Goal: Task Accomplishment & Management: Manage account settings

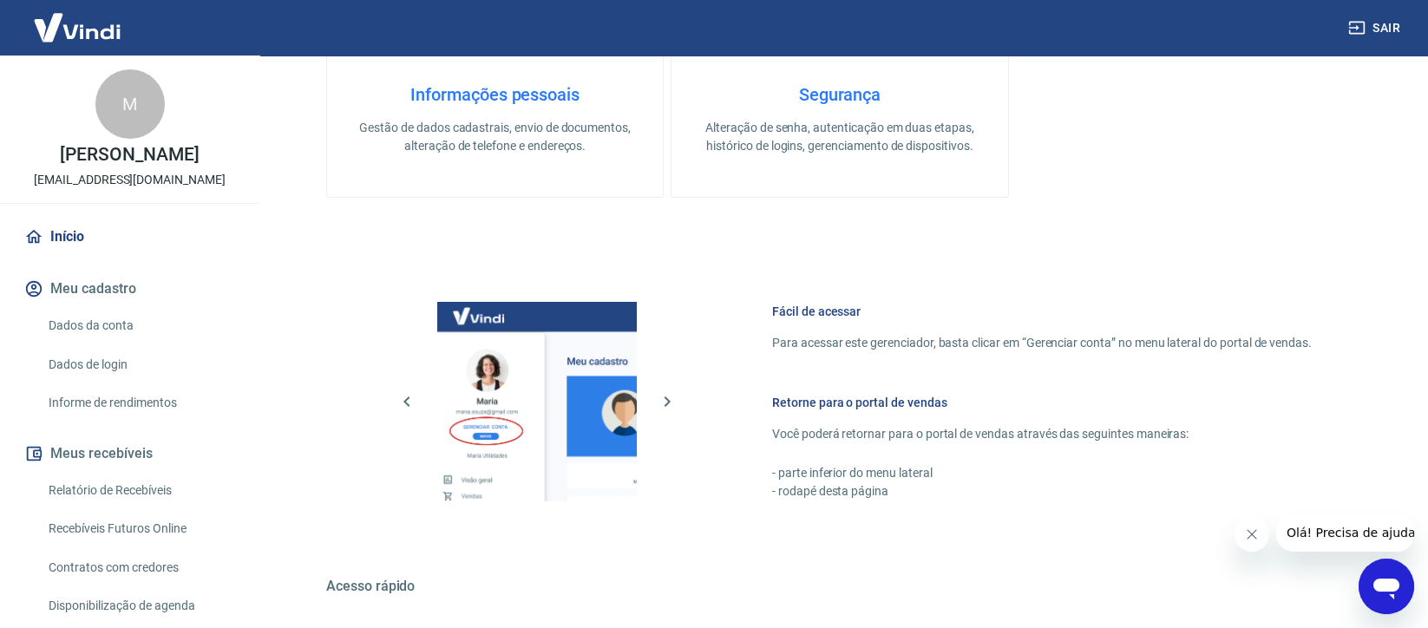
scroll to position [723, 0]
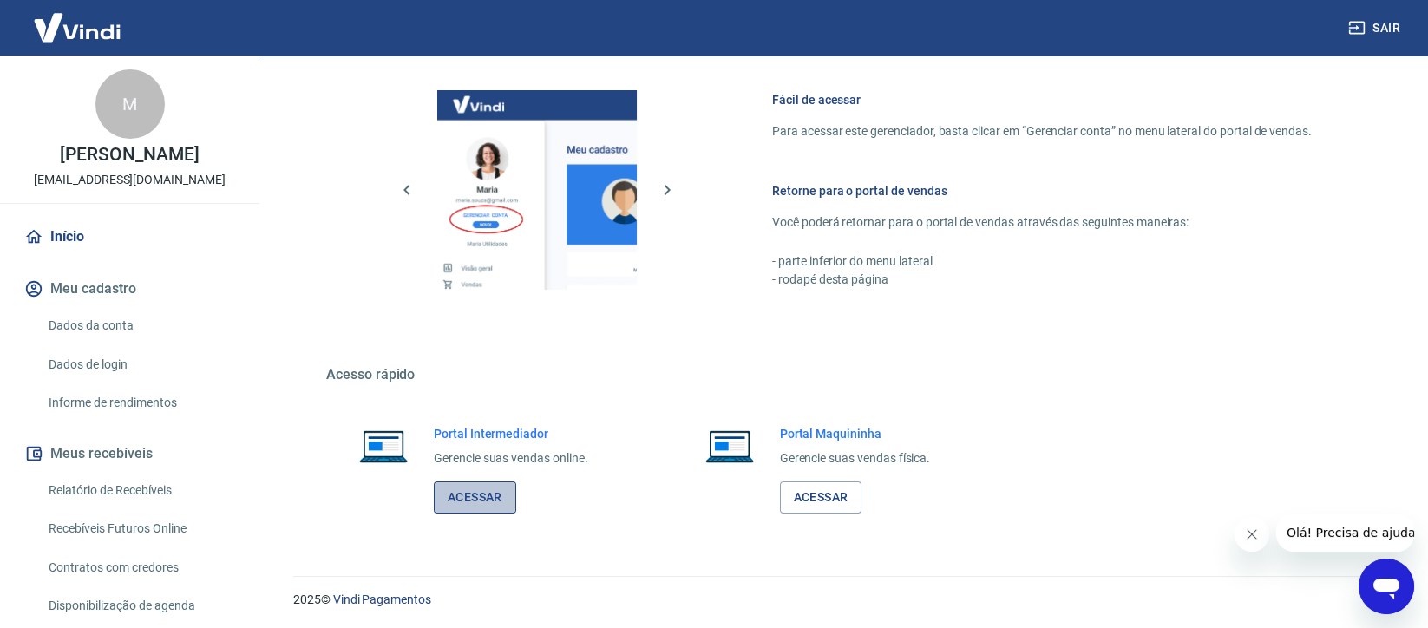
click at [464, 495] on link "Acessar" at bounding box center [475, 498] width 82 height 32
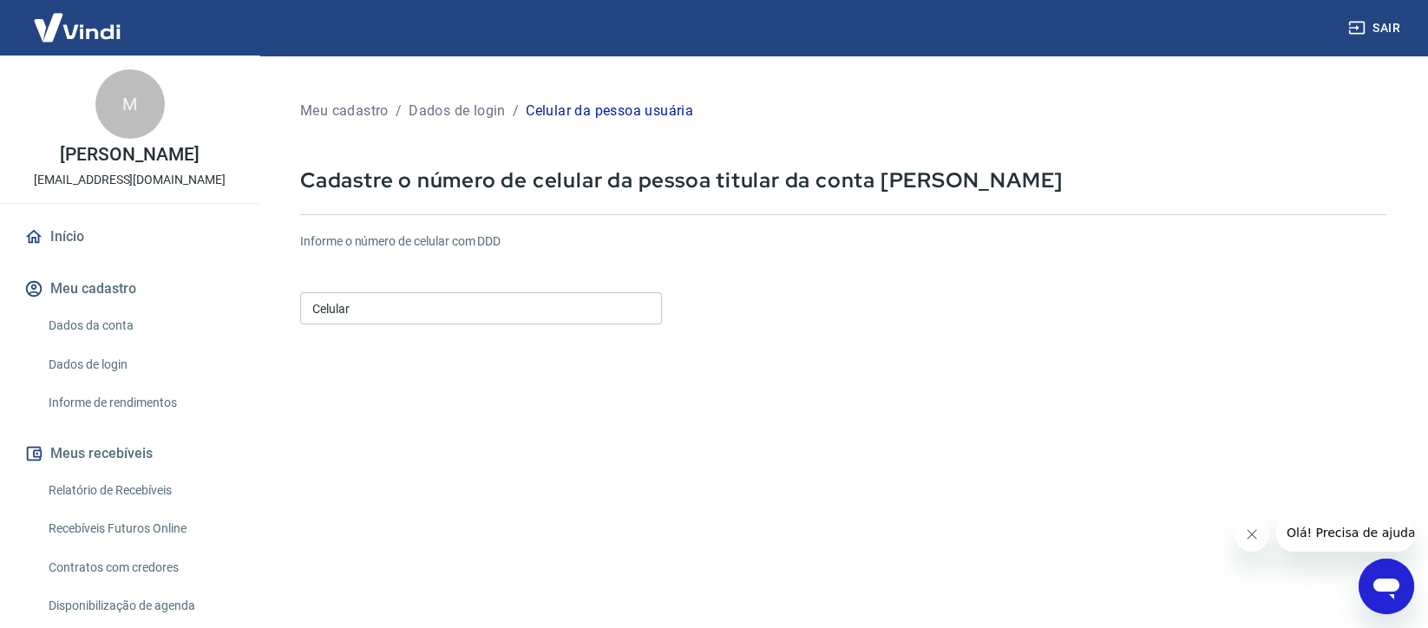
scroll to position [277, 0]
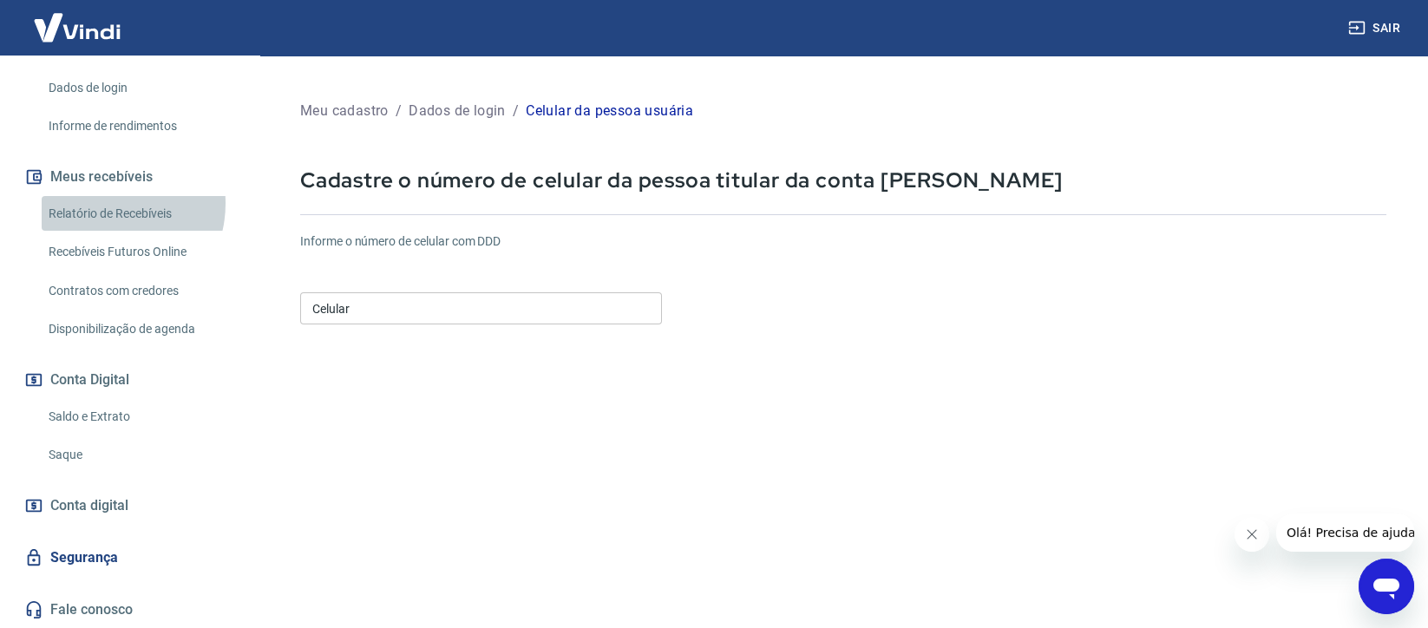
click at [102, 203] on link "Relatório de Recebíveis" at bounding box center [140, 214] width 197 height 36
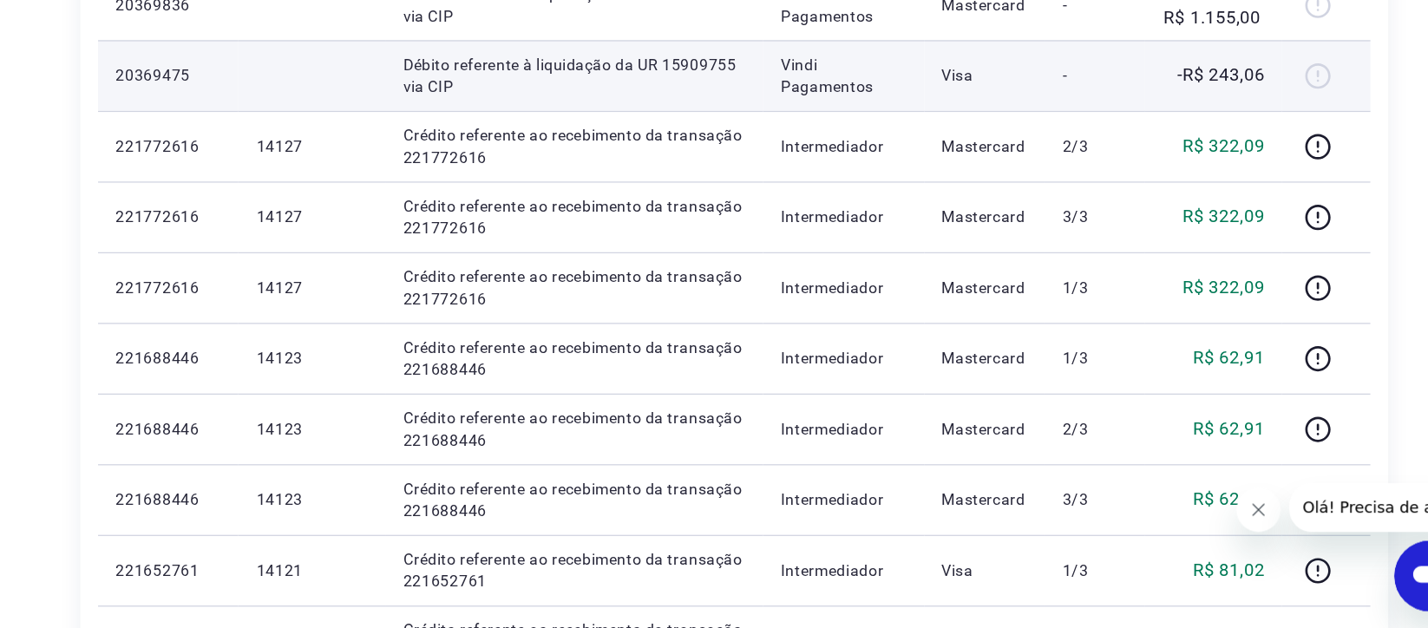
scroll to position [537, 0]
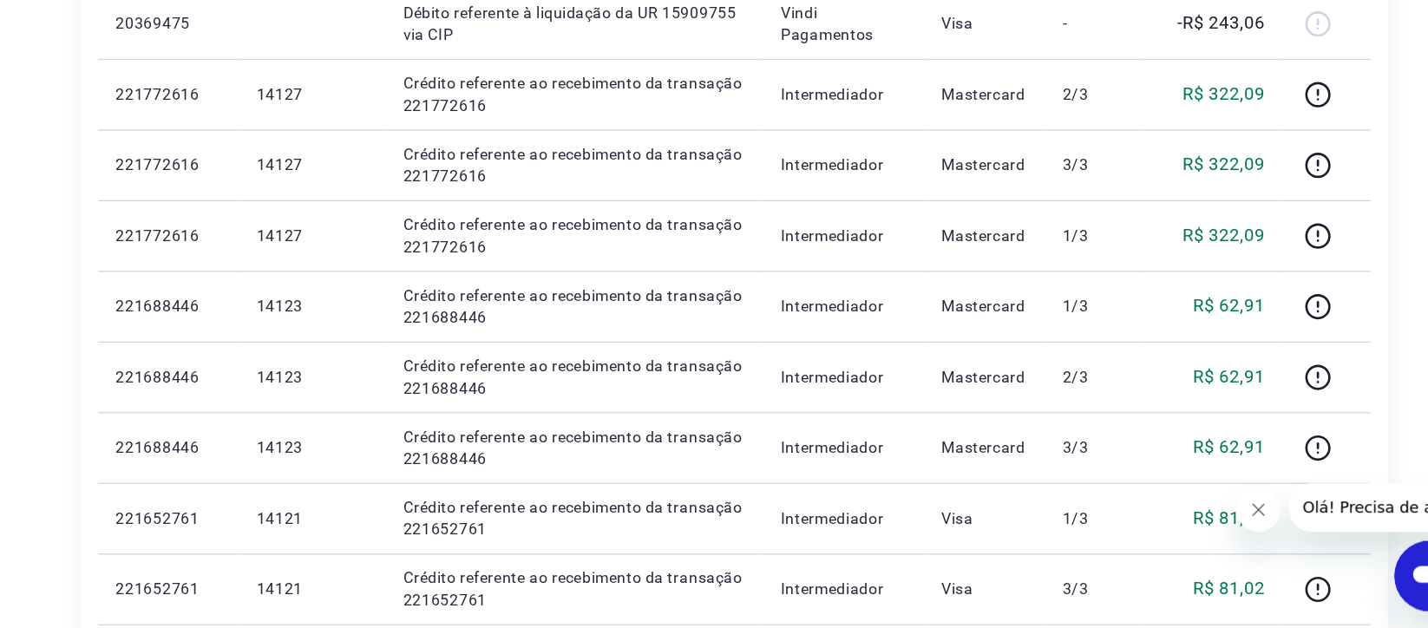
click at [1254, 507] on icon "Close message from company" at bounding box center [1254, 505] width 14 height 14
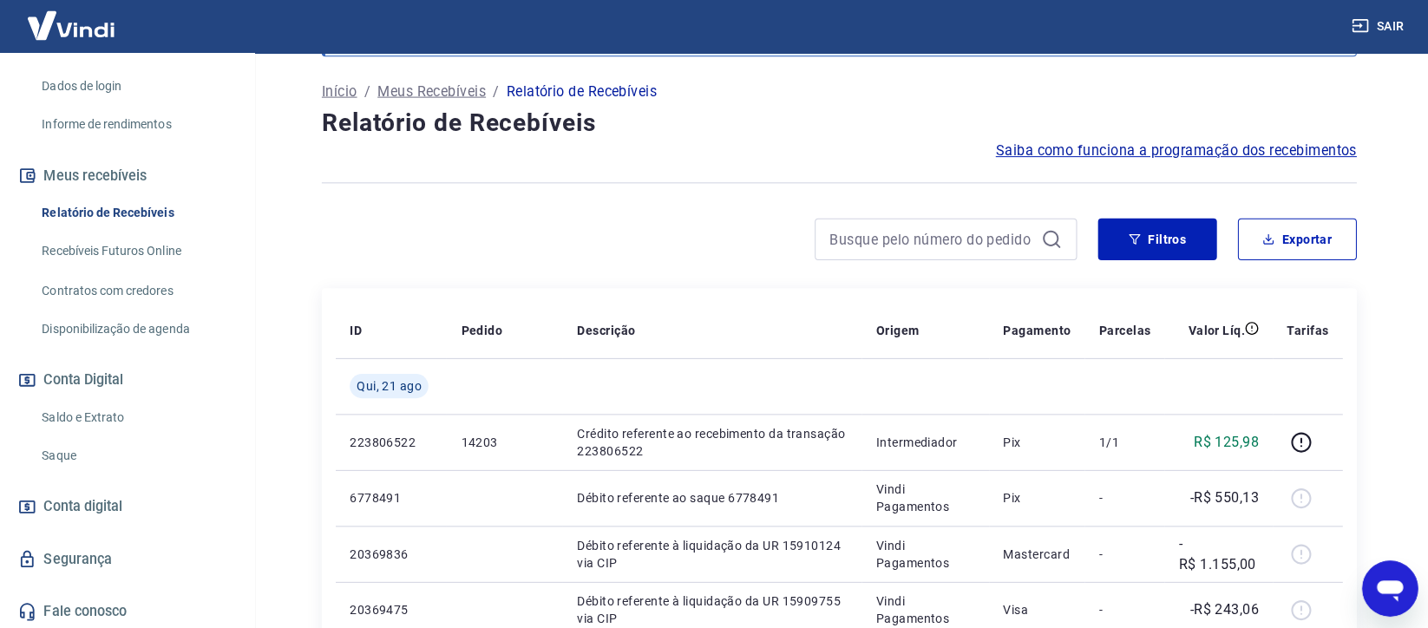
scroll to position [82, 0]
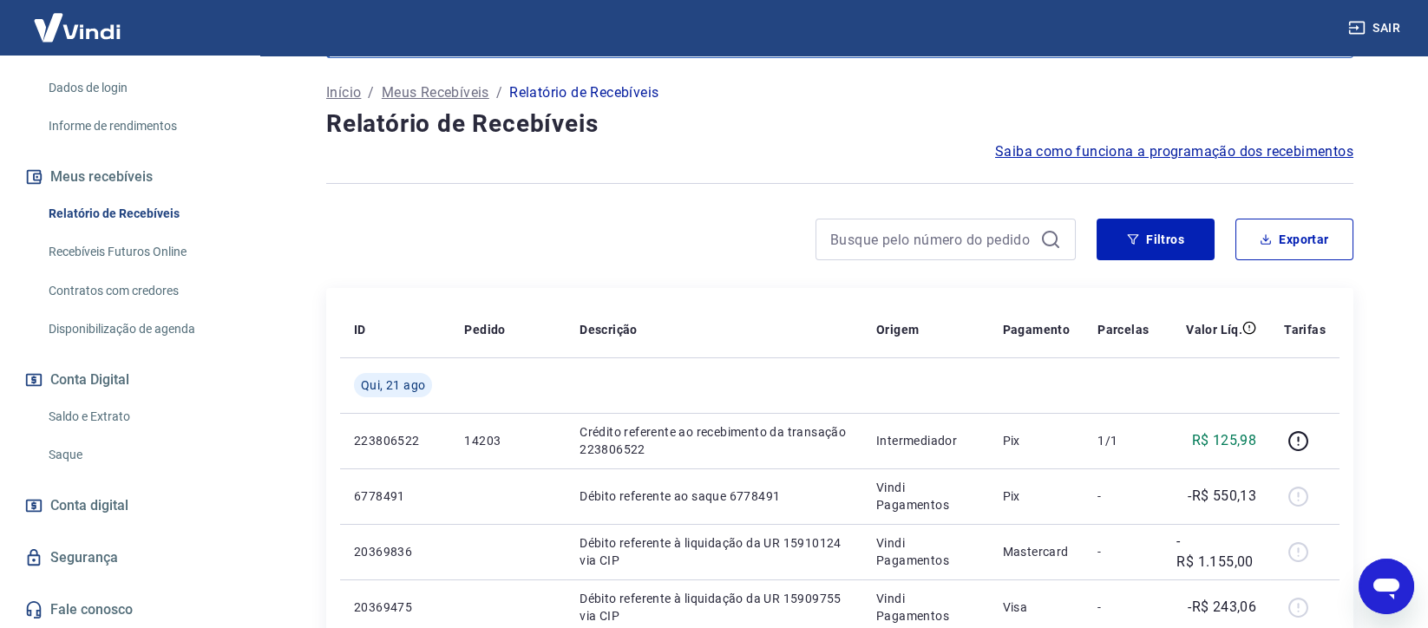
click at [64, 453] on link "Saque" at bounding box center [140, 455] width 197 height 36
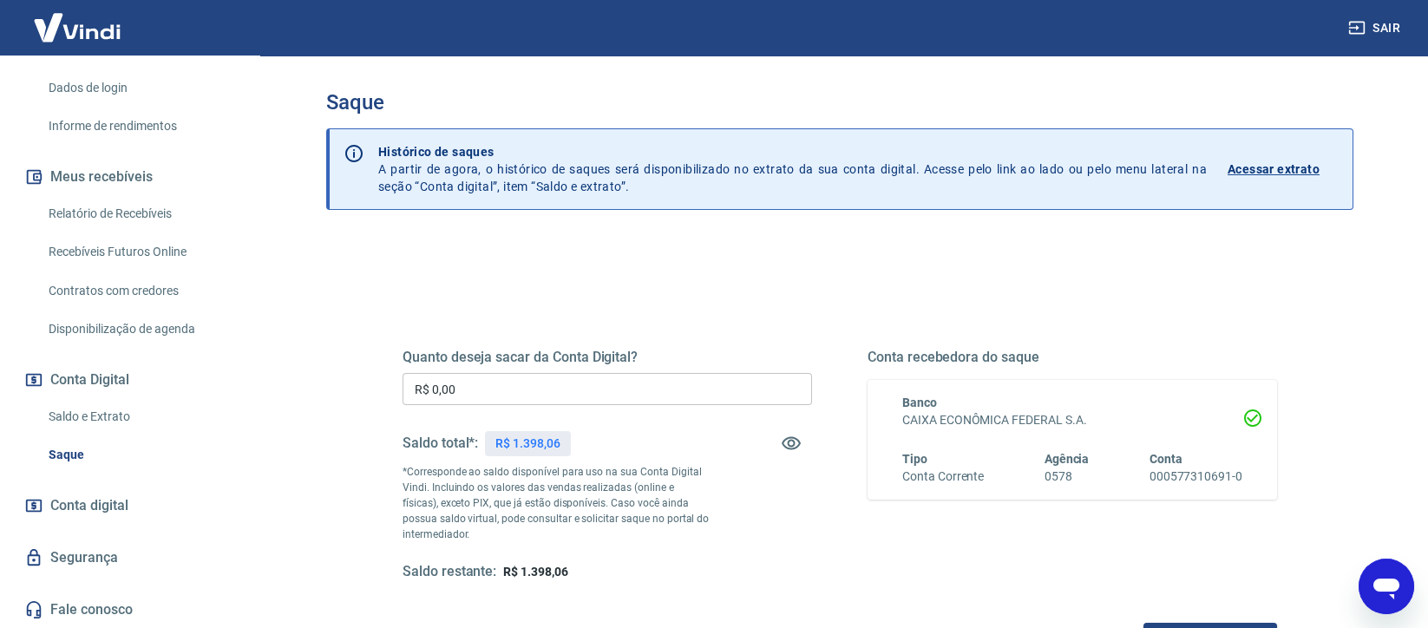
click at [1263, 161] on p "Acessar extrato" at bounding box center [1274, 169] width 92 height 17
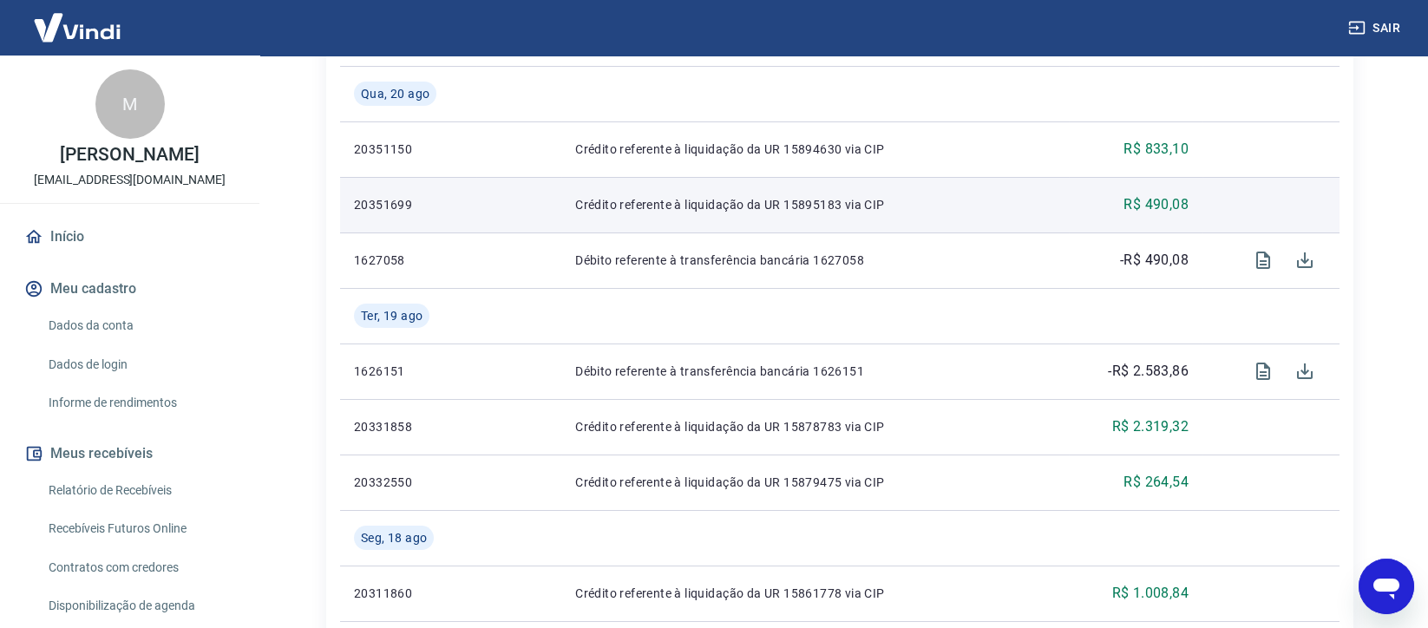
scroll to position [462, 0]
